Goal: Information Seeking & Learning: Get advice/opinions

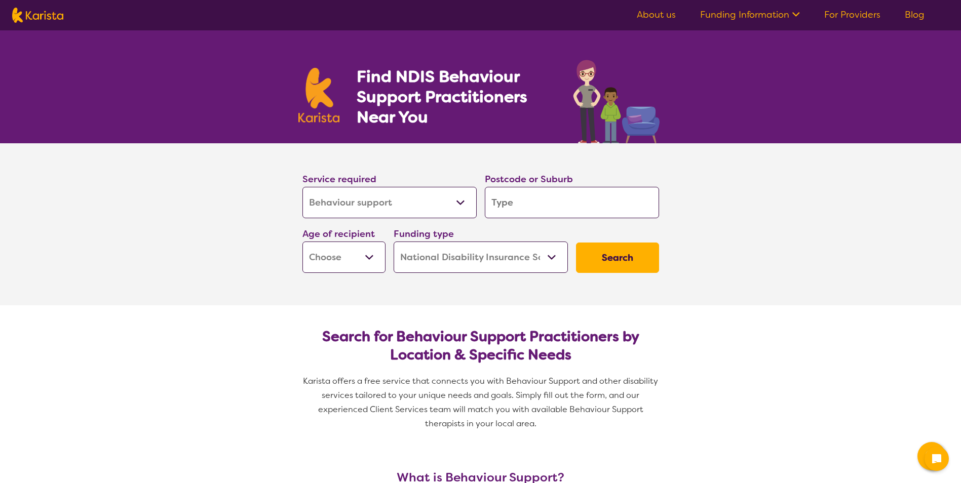
select select "Behaviour support"
select select "NDIS"
select select "Behaviour support"
select select "NDIS"
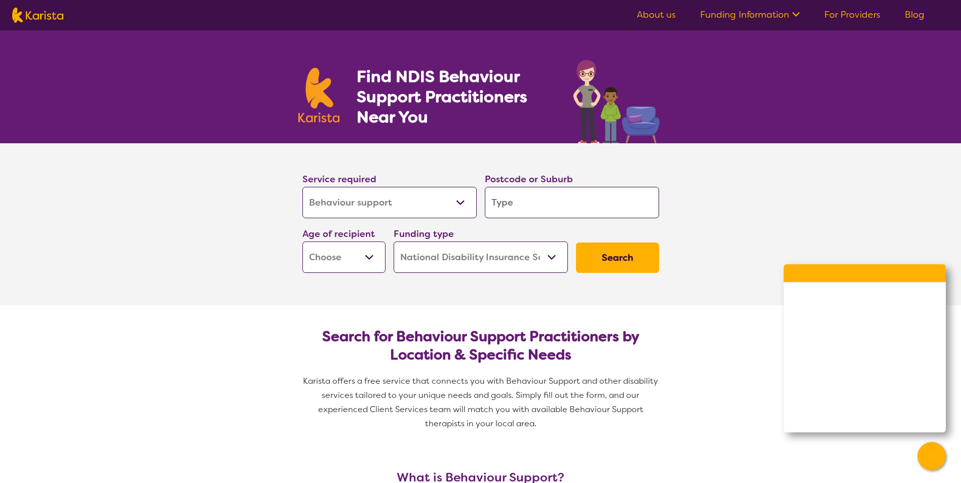
click at [531, 201] on input "search" at bounding box center [572, 202] width 174 height 31
type input "S"
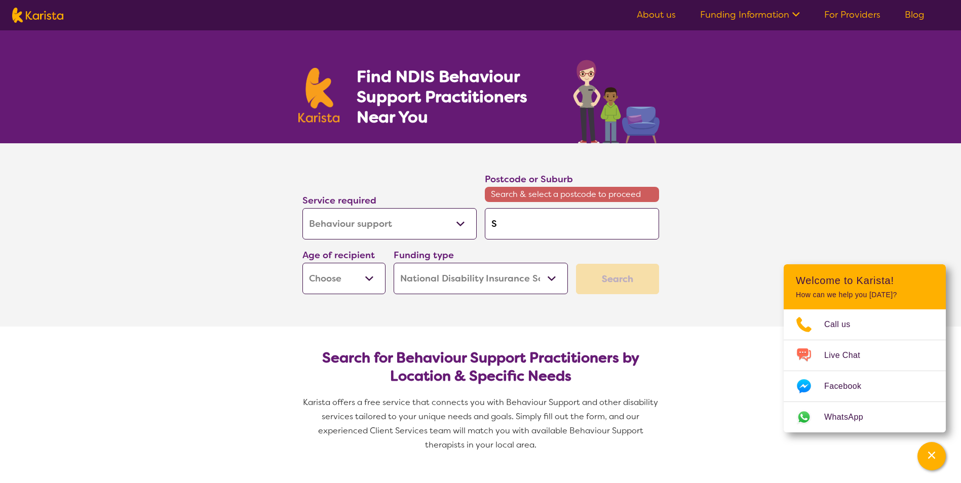
type input "Se"
type input "Sea"
type input "Seat"
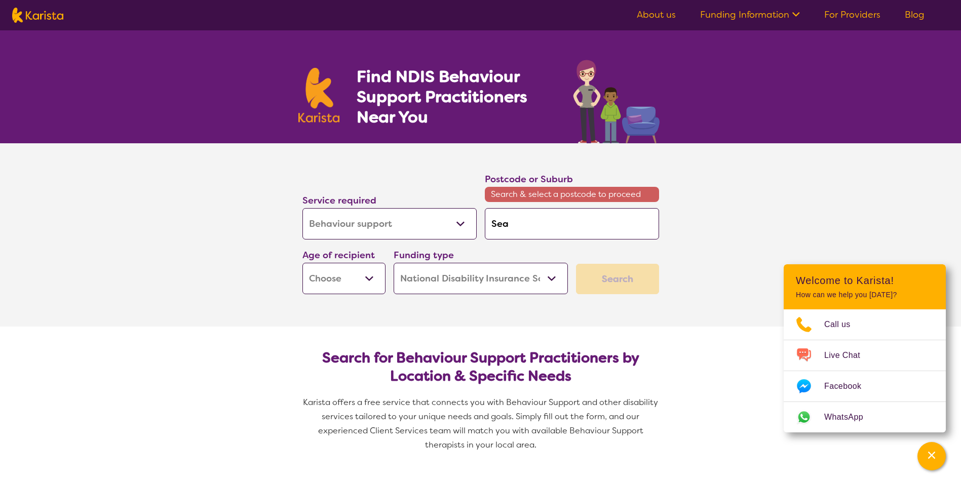
type input "Seat"
type input "Seato"
type input "[PERSON_NAME]"
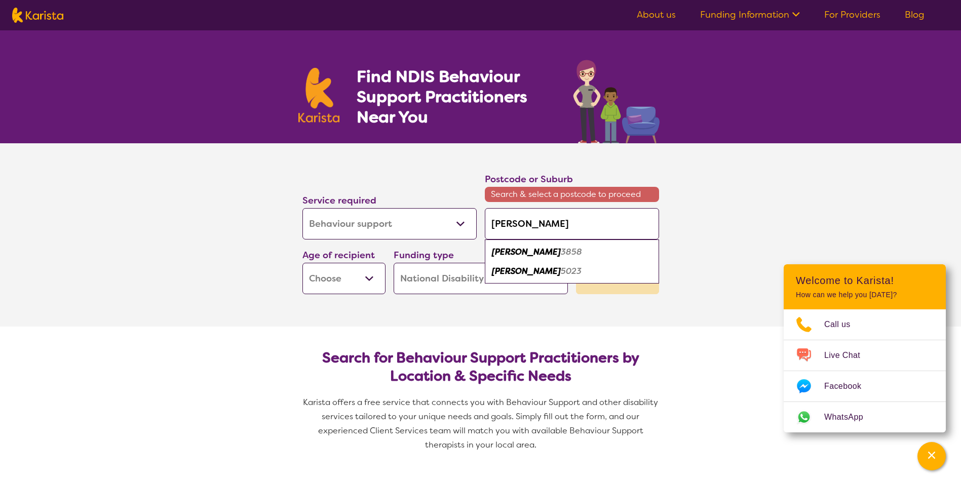
click at [514, 272] on em "[PERSON_NAME]" at bounding box center [526, 271] width 69 height 11
type input "5023"
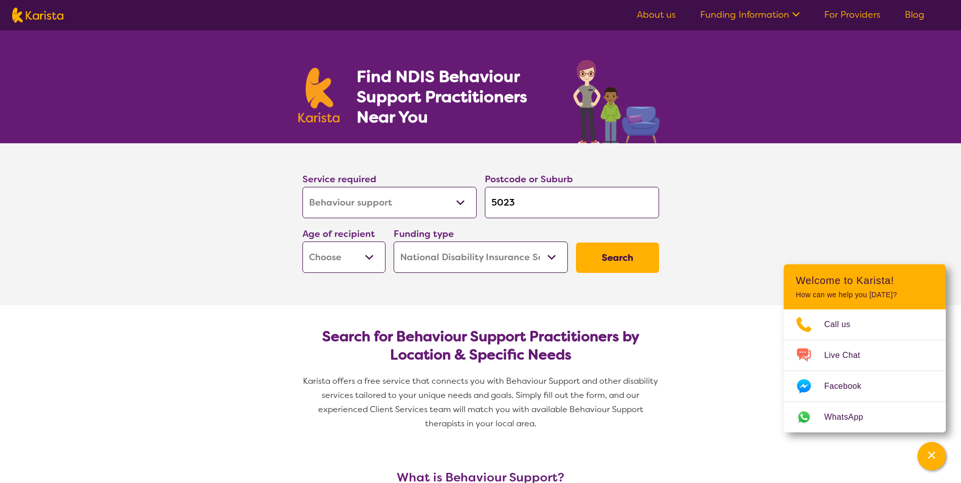
click at [355, 261] on select "Early Childhood - 0 to 9 Child - 10 to 11 Adolescent - 12 to 17 Adult - 18 to 6…" at bounding box center [343, 257] width 83 height 31
select select "AS"
click at [302, 242] on select "Early Childhood - 0 to 9 Child - 10 to 11 Adolescent - 12 to 17 Adult - 18 to 6…" at bounding box center [343, 257] width 83 height 31
select select "AS"
click at [626, 263] on button "Search" at bounding box center [617, 258] width 83 height 30
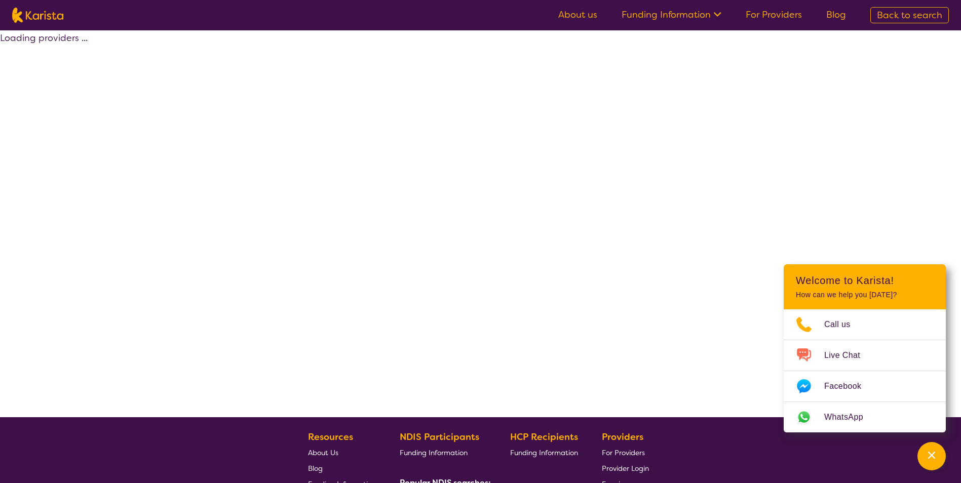
select select "by_score"
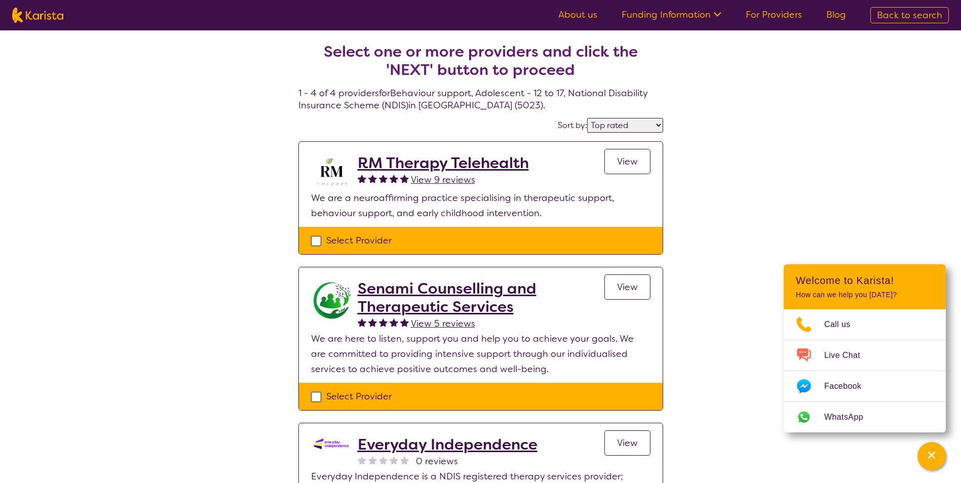
click at [434, 181] on span "View 9 reviews" at bounding box center [443, 180] width 64 height 12
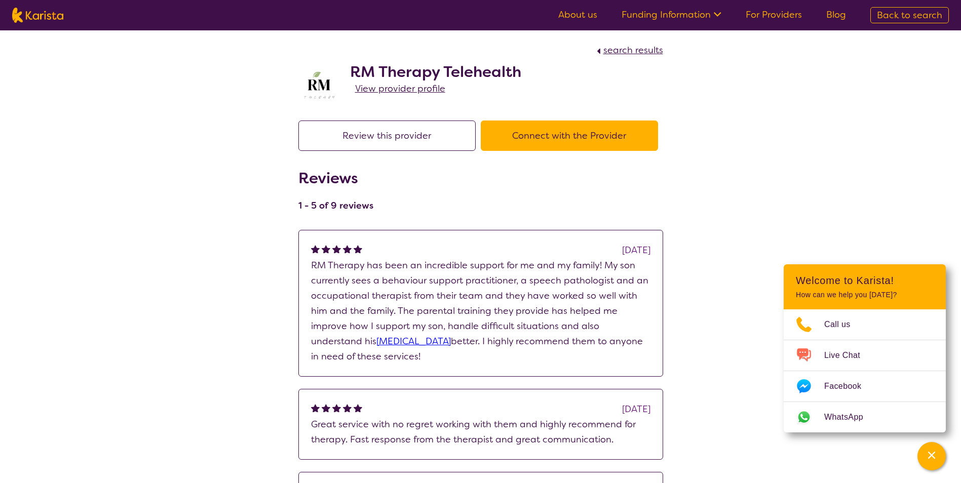
click at [374, 90] on span "View provider profile" at bounding box center [400, 89] width 90 height 12
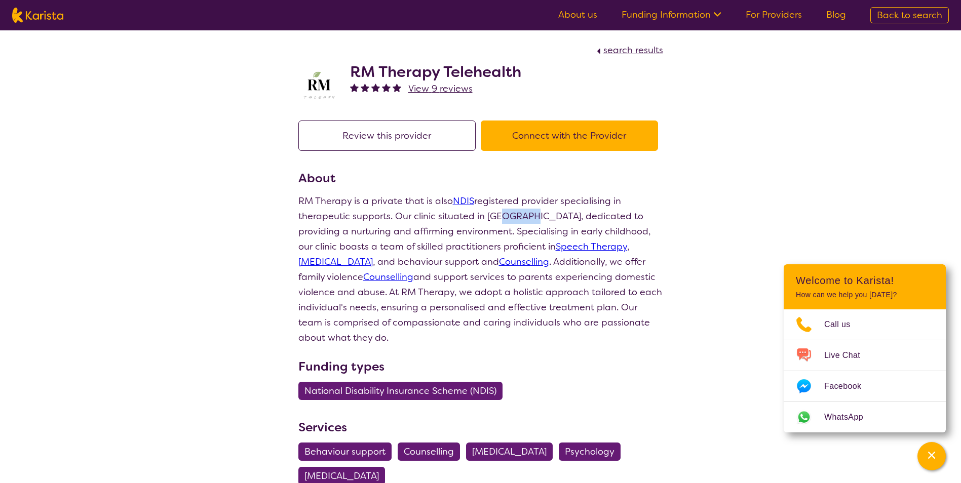
drag, startPoint x: 496, startPoint y: 214, endPoint x: 529, endPoint y: 215, distance: 32.4
click at [529, 215] on p "RM Therapy is a private that is also NDIS registered provider specialising in t…" at bounding box center [480, 269] width 365 height 152
click at [530, 215] on p "RM Therapy is a private that is also NDIS registered provider specialising in t…" at bounding box center [480, 269] width 365 height 152
click at [444, 70] on h2 "RM Therapy Telehealth" at bounding box center [435, 72] width 171 height 18
click at [530, 138] on button "Connect with the Provider" at bounding box center [569, 136] width 177 height 30
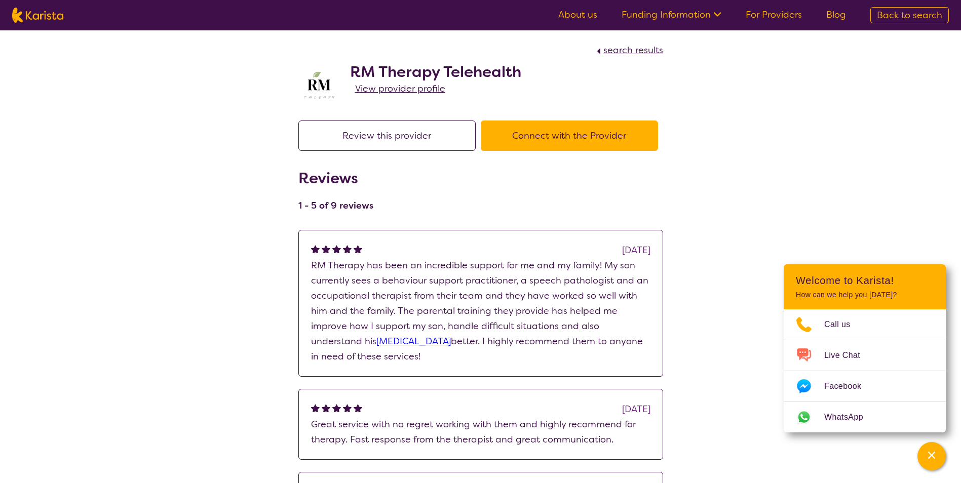
select select "by_score"
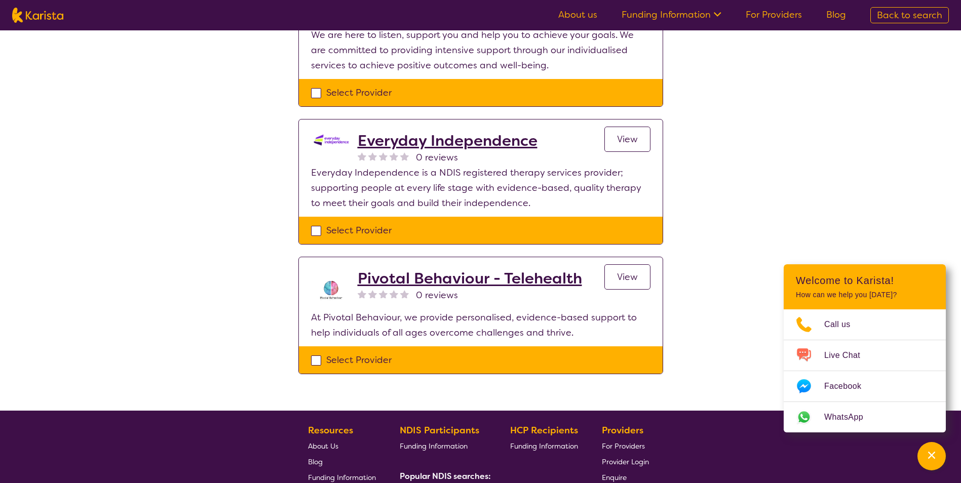
scroll to position [152, 0]
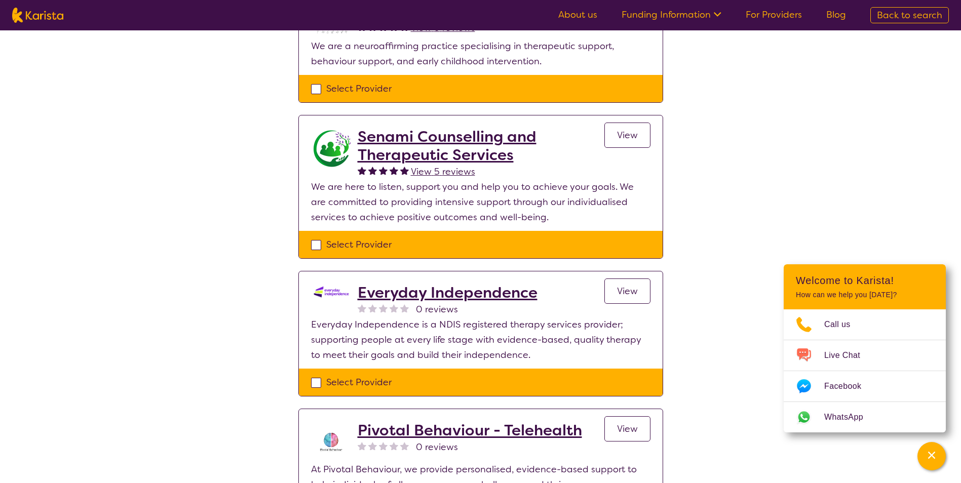
click at [383, 285] on h2 "Everyday Independence" at bounding box center [448, 293] width 180 height 18
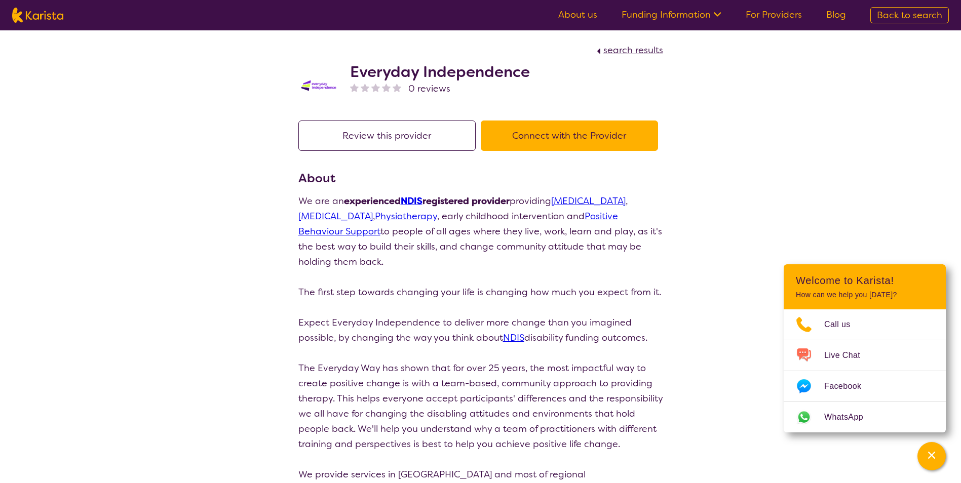
scroll to position [203, 0]
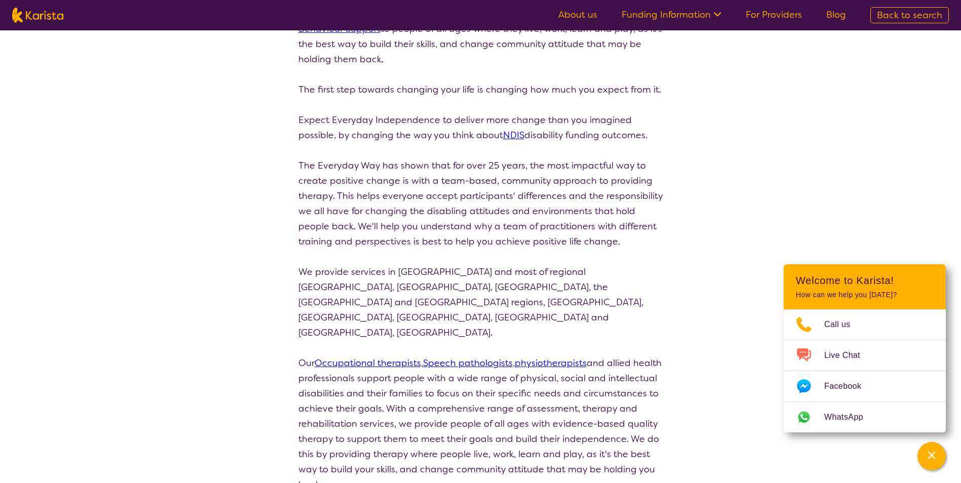
scroll to position [152, 0]
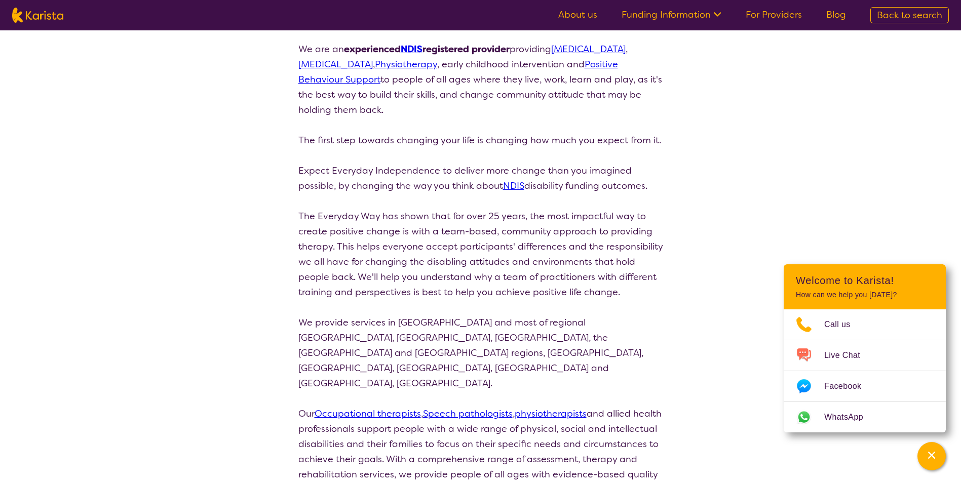
select select "by_score"
